Goal: Find specific page/section: Find specific page/section

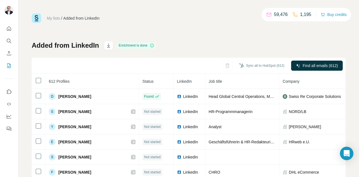
click at [4, 42] on button "Search" at bounding box center [8, 41] width 9 height 10
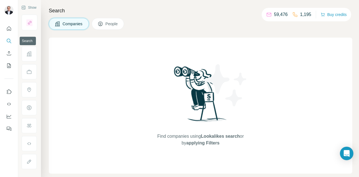
click at [10, 40] on icon "Search" at bounding box center [9, 41] width 6 height 6
click at [115, 22] on span "People" at bounding box center [112, 24] width 13 height 6
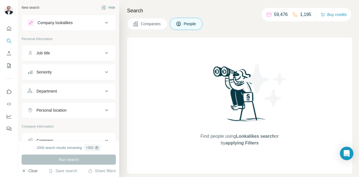
click at [28, 173] on button "Clear" at bounding box center [30, 171] width 16 height 6
click at [24, 170] on icon "button" at bounding box center [24, 171] width 4 height 4
